Goal: Transaction & Acquisition: Register for event/course

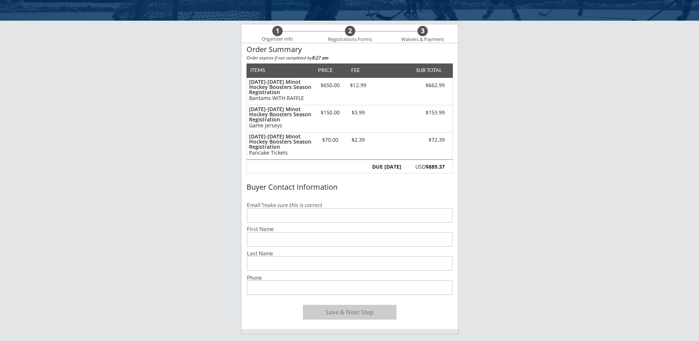
scroll to position [111, 0]
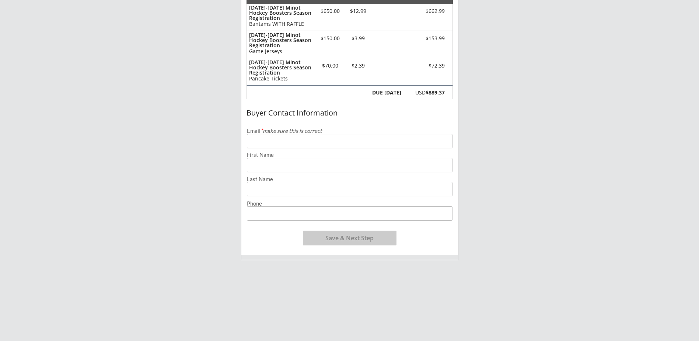
click at [291, 142] on input "email" at bounding box center [350, 141] width 206 height 14
type input "[EMAIL_ADDRESS][DOMAIN_NAME]"
type input "[PERSON_NAME]"
type input "[PHONE_NUMBER]"
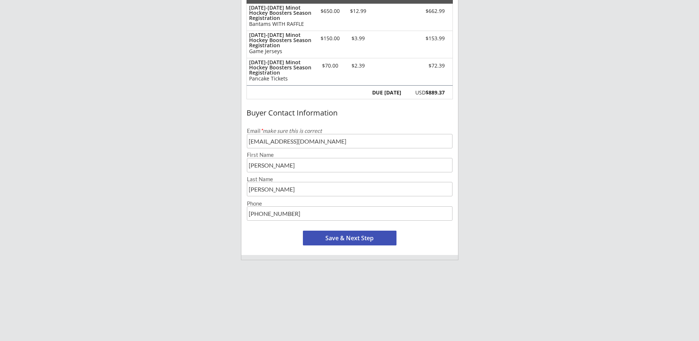
drag, startPoint x: 298, startPoint y: 167, endPoint x: 203, endPoint y: 156, distance: 95.0
click at [203, 158] on div "Minot Hockey Boosters 1 Organizer Info 2 Registrations Forms 3 Waivers & Paymen…" at bounding box center [349, 178] width 699 height 578
type input "[PERSON_NAME]"
click at [388, 237] on button "Save & Next Step" at bounding box center [350, 237] width 94 height 15
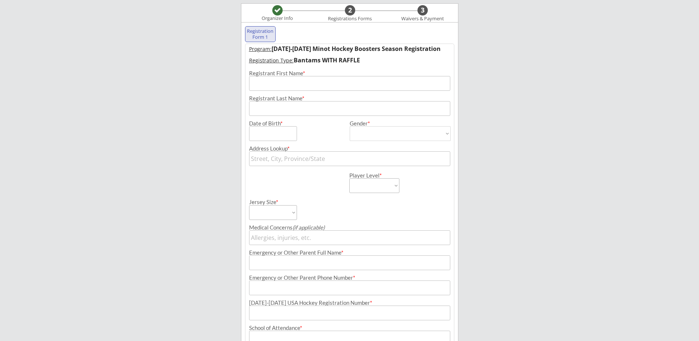
scroll to position [53, 0]
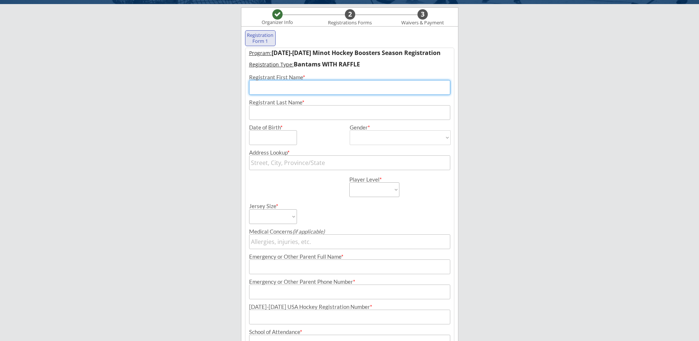
drag, startPoint x: 272, startPoint y: 87, endPoint x: 273, endPoint y: 100, distance: 13.3
click at [273, 100] on div "Program: [DATE]-[DATE] Minot Hockey Boosters Season Registration Registration T…" at bounding box center [349, 254] width 209 height 412
type input "[PERSON_NAME]"
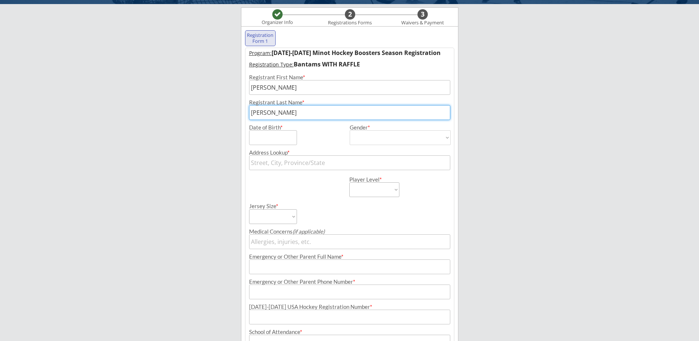
type input "[PERSON_NAME]"
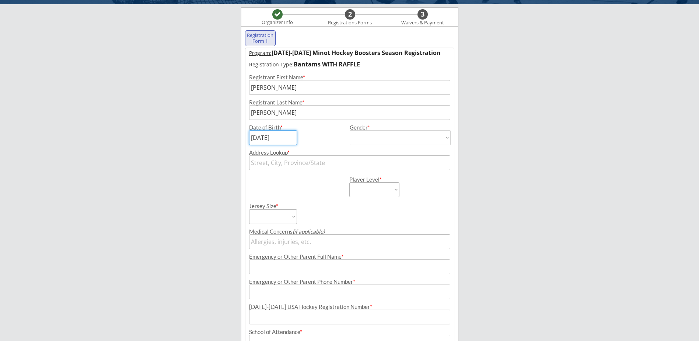
type input "[DATE]"
click at [353, 132] on select "[DEMOGRAPHIC_DATA] [DEMOGRAPHIC_DATA]" at bounding box center [400, 137] width 101 height 15
select select ""[DEMOGRAPHIC_DATA]""
click at [350, 130] on select "[DEMOGRAPHIC_DATA] [DEMOGRAPHIC_DATA]" at bounding box center [400, 137] width 101 height 15
type input "[DEMOGRAPHIC_DATA]"
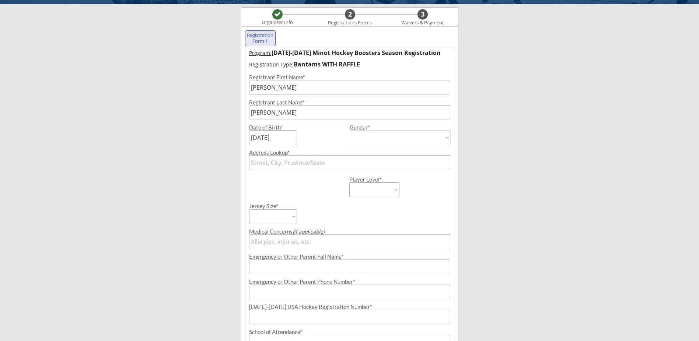
click at [355, 157] on input "text" at bounding box center [349, 162] width 201 height 15
type input "[STREET_ADDRESS]"
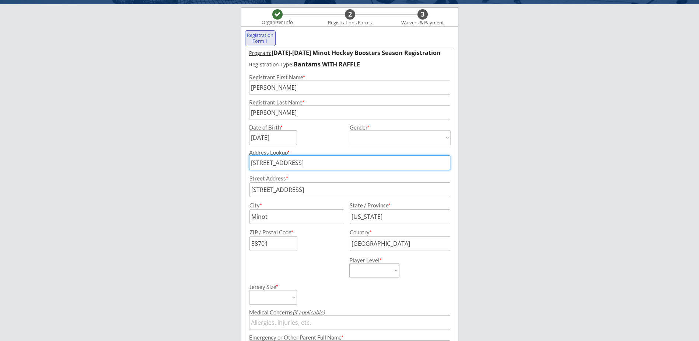
scroll to position [90, 0]
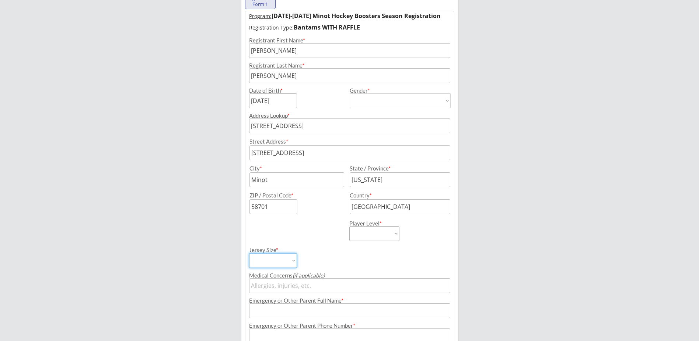
click at [288, 257] on select "Adult Small Adult Medium Adult Large Adult XL Goalie Cut" at bounding box center [273, 260] width 48 height 15
select select ""Adult Medium""
click at [249, 253] on select "Adult Small Adult Medium Adult Large Adult XL Goalie Cut" at bounding box center [273, 260] width 48 height 15
click at [377, 230] on select "Learn to Play Boys Learn to Play Girls Maroon Mites Gold/White Mites Squirts Pe…" at bounding box center [374, 233] width 50 height 15
select select ""Bantams""
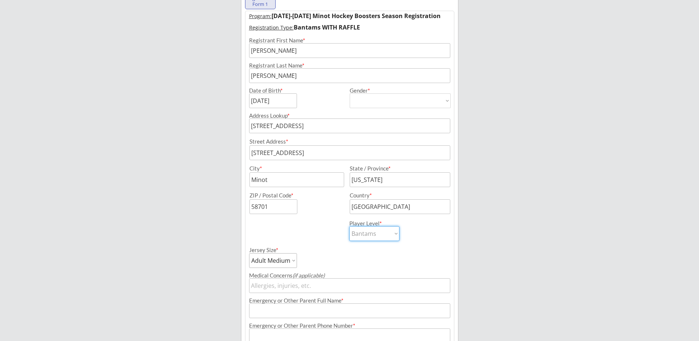
click at [349, 226] on select "Learn to Play Boys Learn to Play Girls Maroon Mites Gold/White Mites Squirts Pe…" at bounding box center [374, 233] width 50 height 15
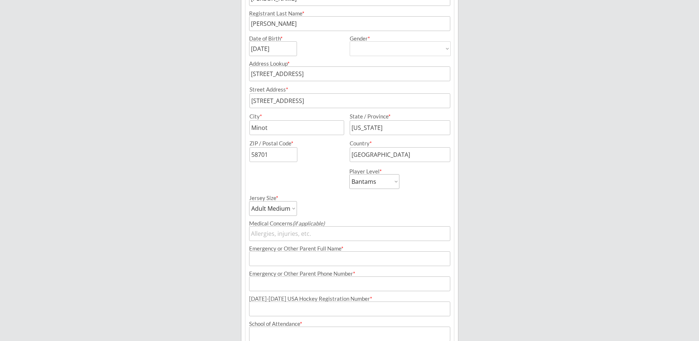
scroll to position [200, 0]
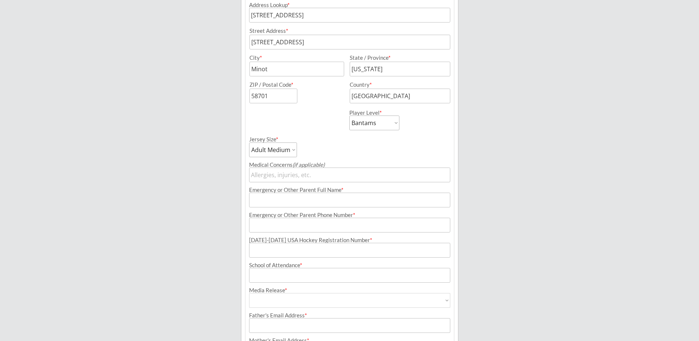
click at [370, 176] on input "input" at bounding box center [349, 174] width 201 height 15
click at [327, 197] on input "input" at bounding box center [349, 199] width 201 height 15
type input "[PERSON_NAME]"
type input "[EMAIL_ADDRESS][DOMAIN_NAME]"
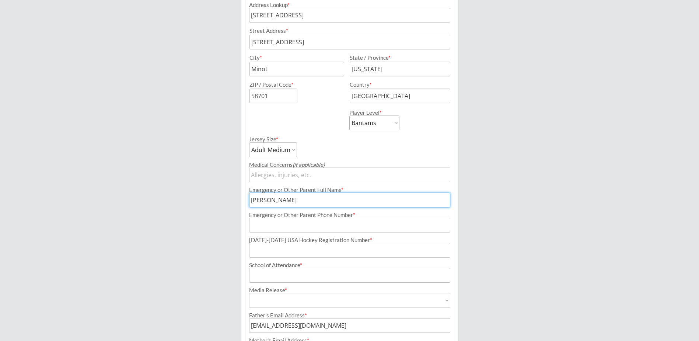
type input "[EMAIL_ADDRESS][DOMAIN_NAME]"
click at [257, 223] on input "input" at bounding box center [349, 224] width 201 height 15
type input "[PHONE_NUMBER]"
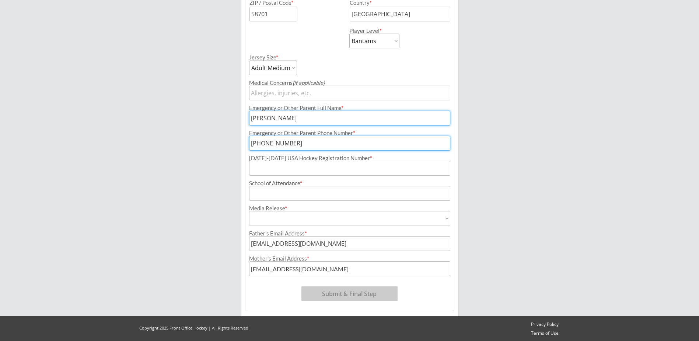
scroll to position [283, 0]
click at [262, 170] on input "input" at bounding box center [349, 167] width 201 height 15
type input "247600474MCKEI"
click at [267, 197] on input "input" at bounding box center [349, 192] width 201 height 15
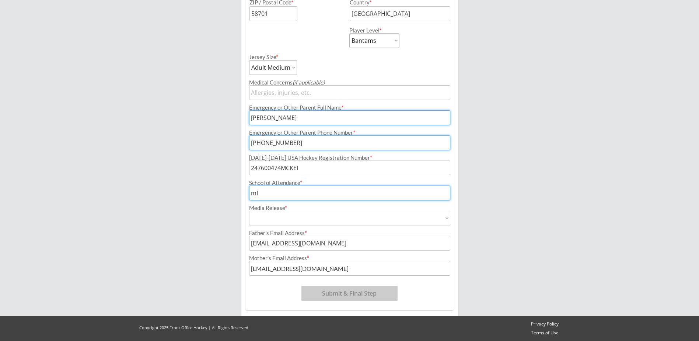
type input "m"
type input "[GEOGRAPHIC_DATA]"
click at [270, 213] on select "Yes No" at bounding box center [349, 217] width 201 height 15
select select ""Yes""
click at [249, 210] on select "Yes No" at bounding box center [349, 217] width 201 height 15
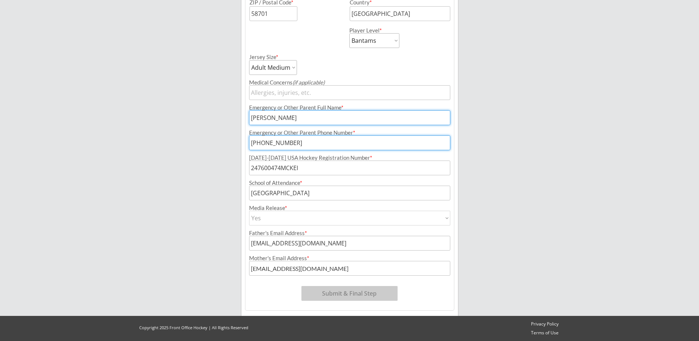
type input "Yes"
click at [264, 230] on div "Father's Email Address *" at bounding box center [349, 233] width 201 height 6
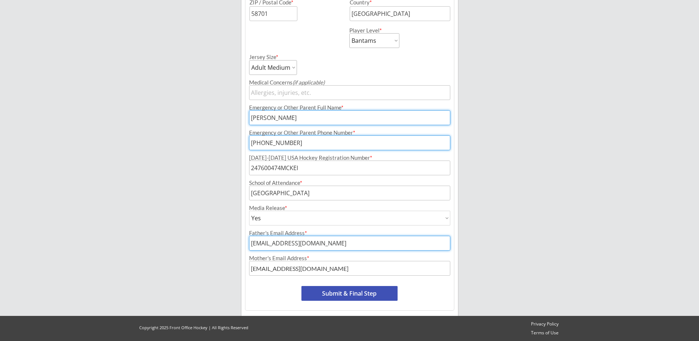
drag, startPoint x: 314, startPoint y: 240, endPoint x: 222, endPoint y: 244, distance: 93.0
click at [223, 244] on div "Minot Hockey Boosters Organizer Info 2 Registrations Forms 3 Waivers & Payment …" at bounding box center [349, 28] width 699 height 623
type input "[EMAIL_ADDRESS][DOMAIN_NAME]"
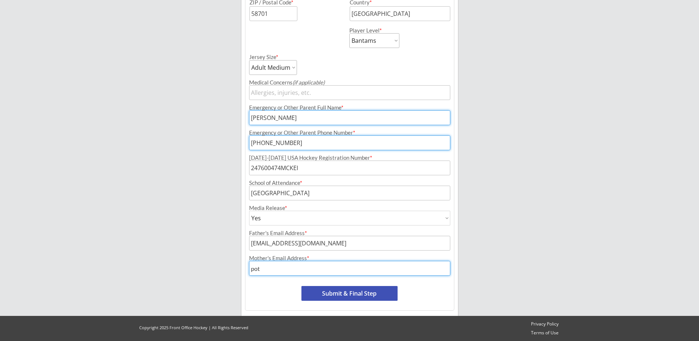
type input "[EMAIL_ADDRESS][DOMAIN_NAME]"
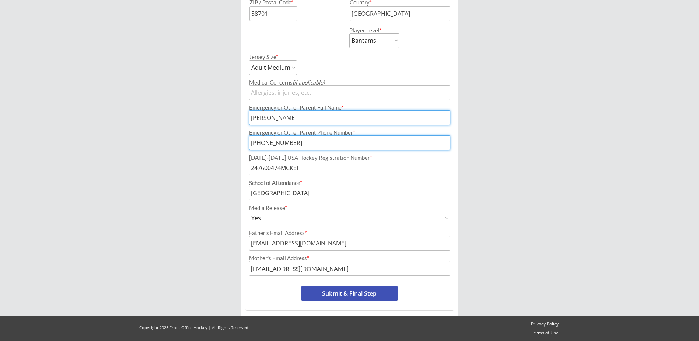
click at [323, 294] on button "Submit & Final Step" at bounding box center [349, 293] width 96 height 15
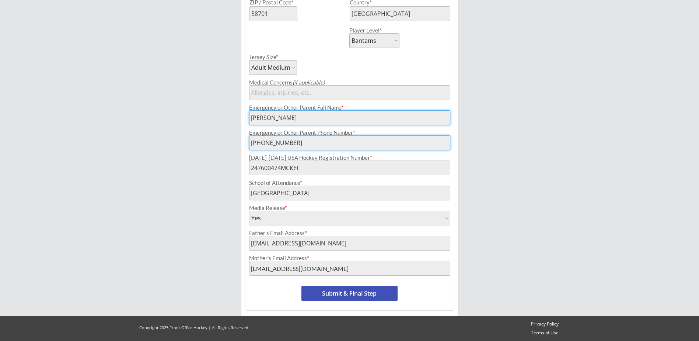
click at [368, 290] on button "Submit & Final Step" at bounding box center [349, 293] width 96 height 15
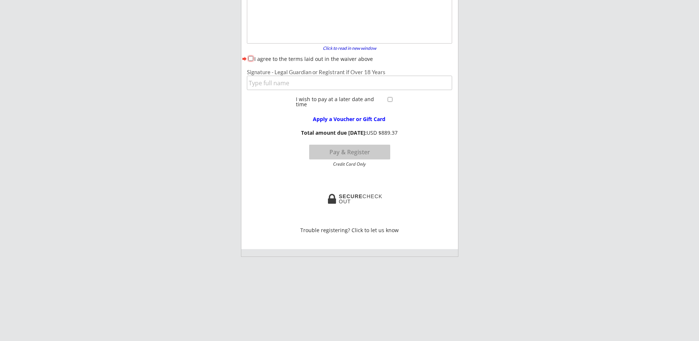
scroll to position [0, 0]
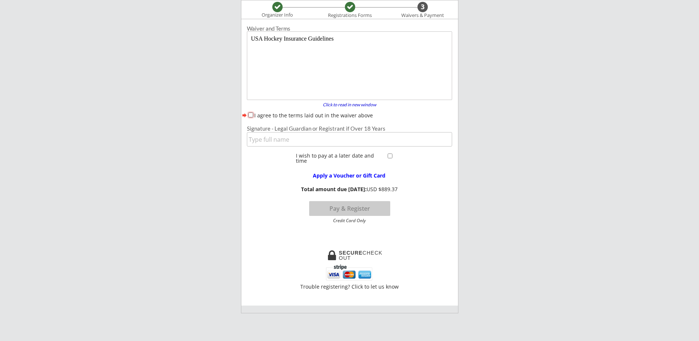
click at [250, 116] on input "I agree to the terms laid out in the waiver above" at bounding box center [250, 114] width 5 height 5
checkbox input "true"
click at [252, 143] on input "input" at bounding box center [349, 139] width 205 height 14
type input "[PERSON_NAME]"
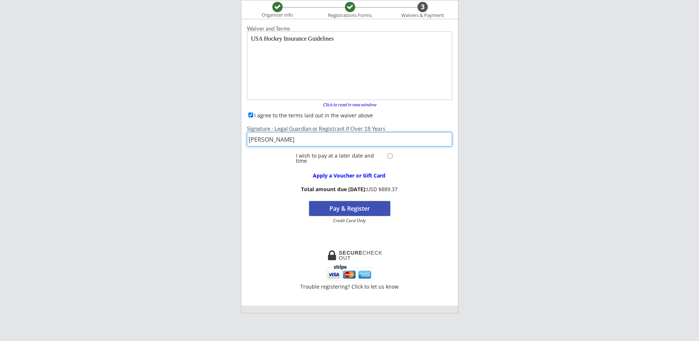
click at [320, 207] on button "Pay & Register" at bounding box center [349, 208] width 81 height 15
